Goal: Information Seeking & Learning: Learn about a topic

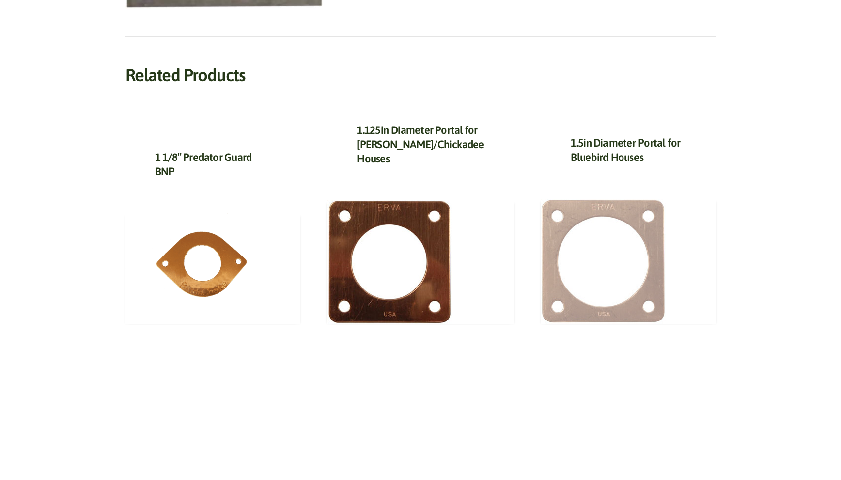
scroll to position [368, 0]
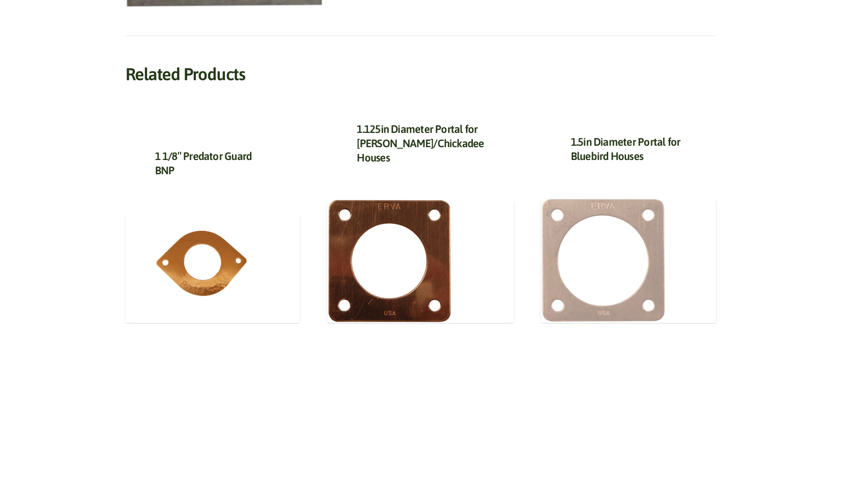
click at [603, 209] on img at bounding box center [603, 260] width 125 height 125
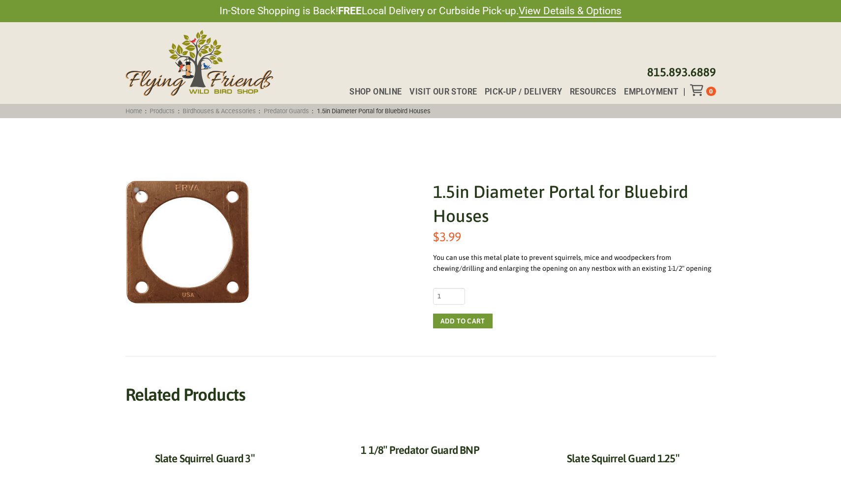
click at [137, 190] on img "View full-screen image gallery" at bounding box center [137, 191] width 8 height 8
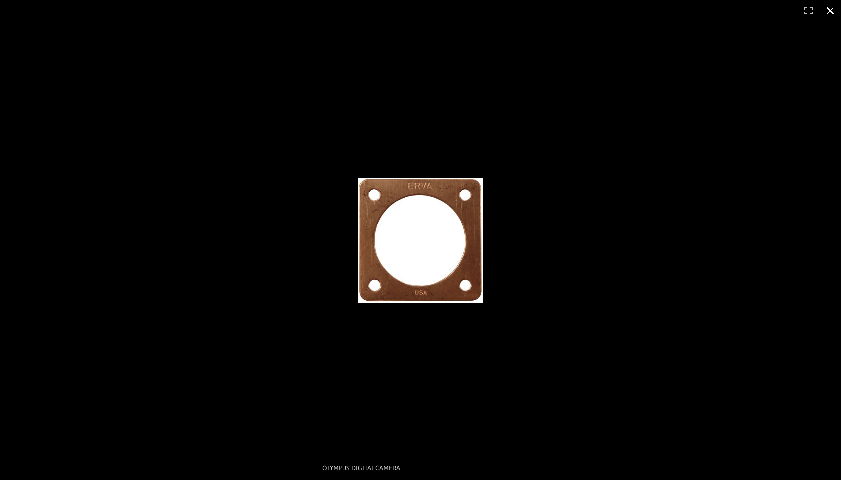
click at [828, 11] on button "Close (Esc)" at bounding box center [830, 11] width 22 height 22
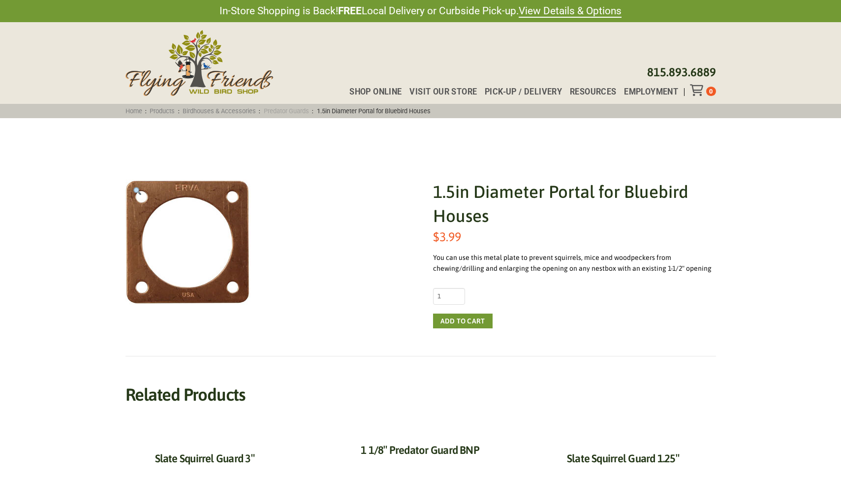
click at [298, 111] on link "Predator Guards" at bounding box center [286, 110] width 52 height 7
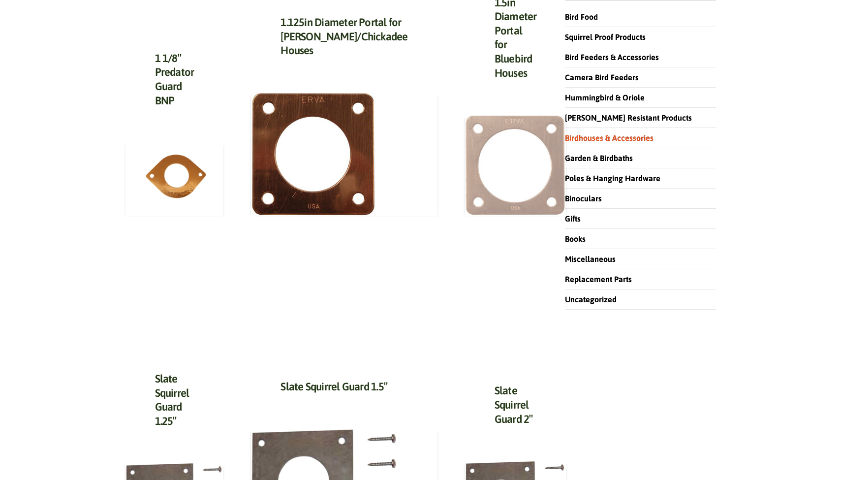
scroll to position [171, 0]
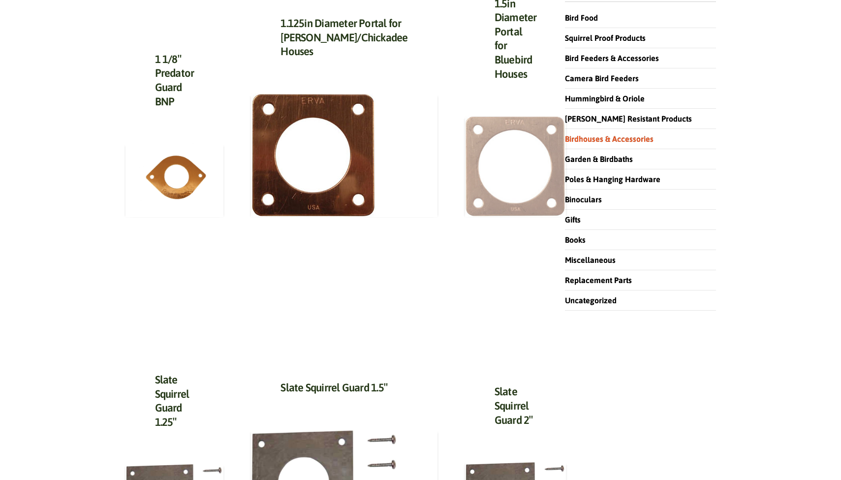
click at [469, 153] on img at bounding box center [515, 166] width 101 height 101
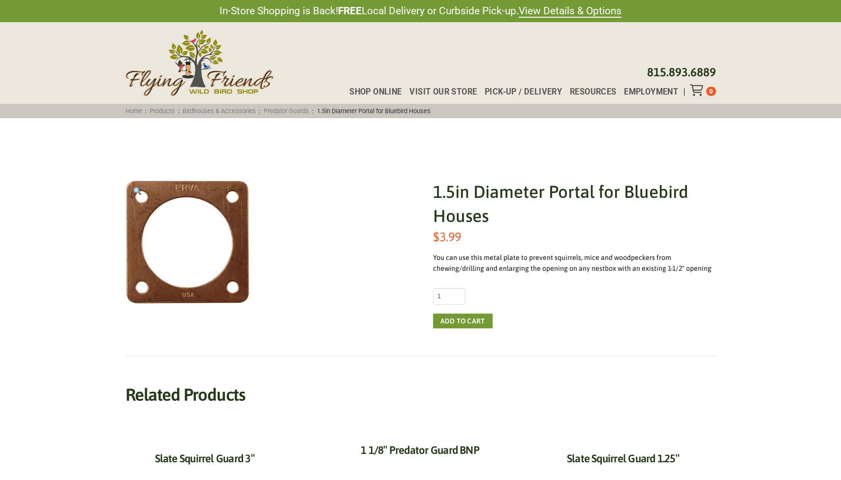
click at [460, 197] on h1 "1.5in Diameter Portal for Bluebird Houses" at bounding box center [574, 204] width 283 height 48
click at [186, 202] on img at bounding box center [187, 242] width 125 height 125
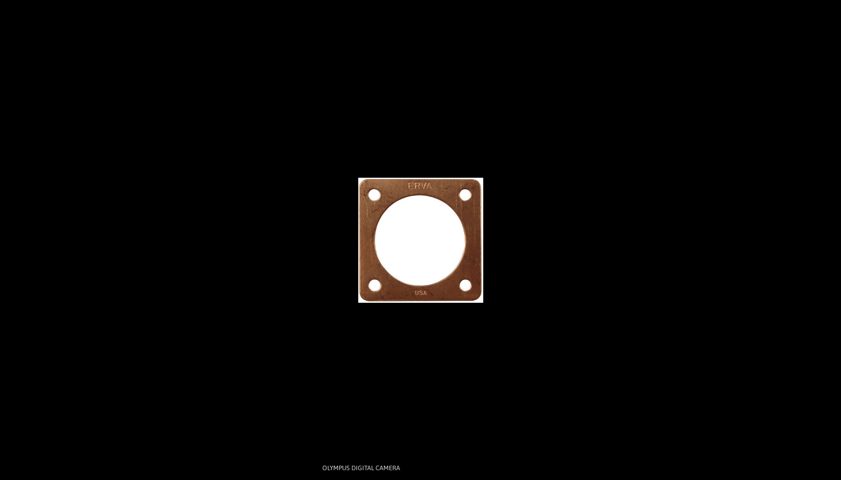
click at [829, 10] on button "Close (Esc)" at bounding box center [830, 11] width 22 height 22
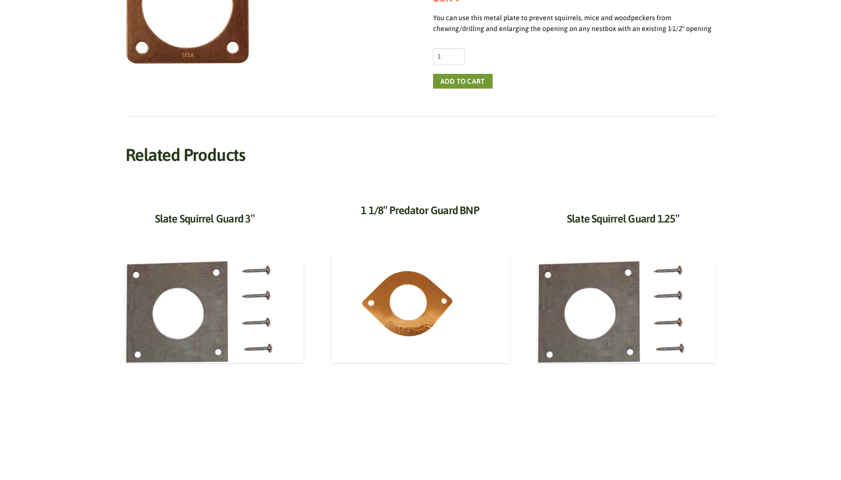
scroll to position [232, 0]
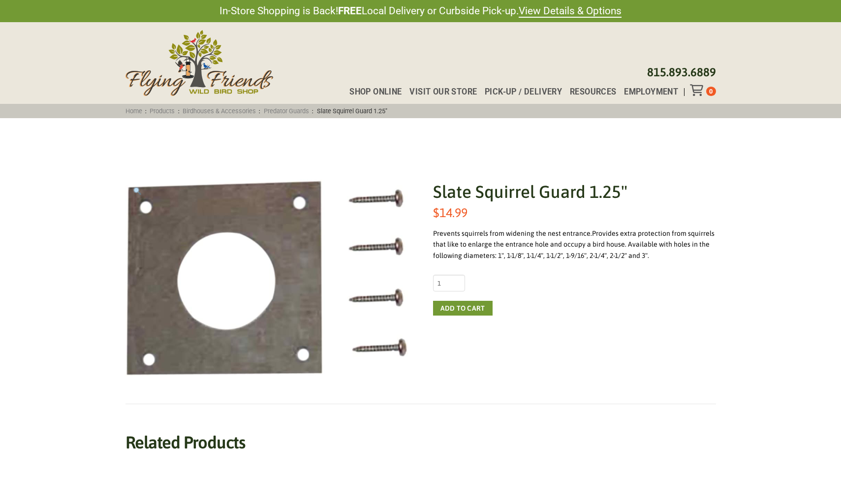
scroll to position [368, 0]
